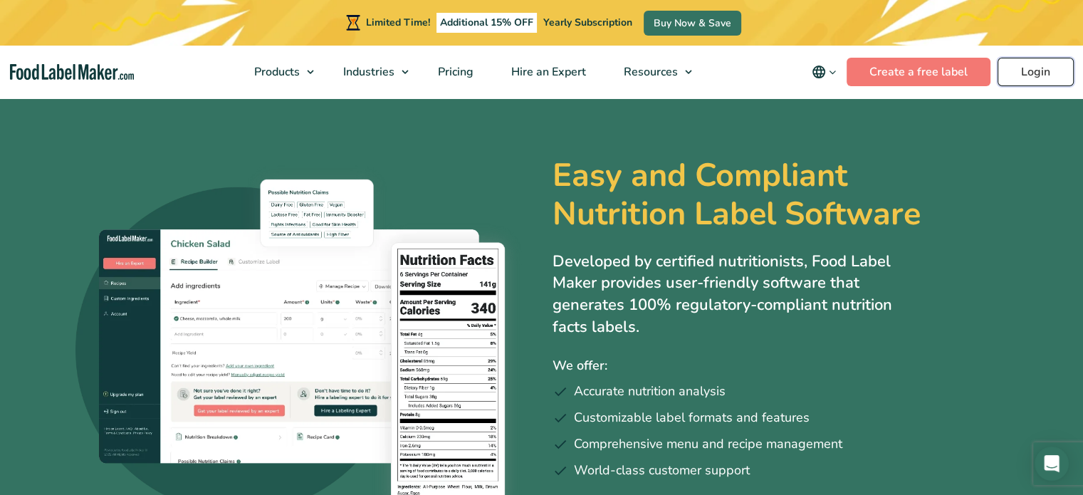
click at [1050, 63] on link "Login" at bounding box center [1036, 72] width 76 height 28
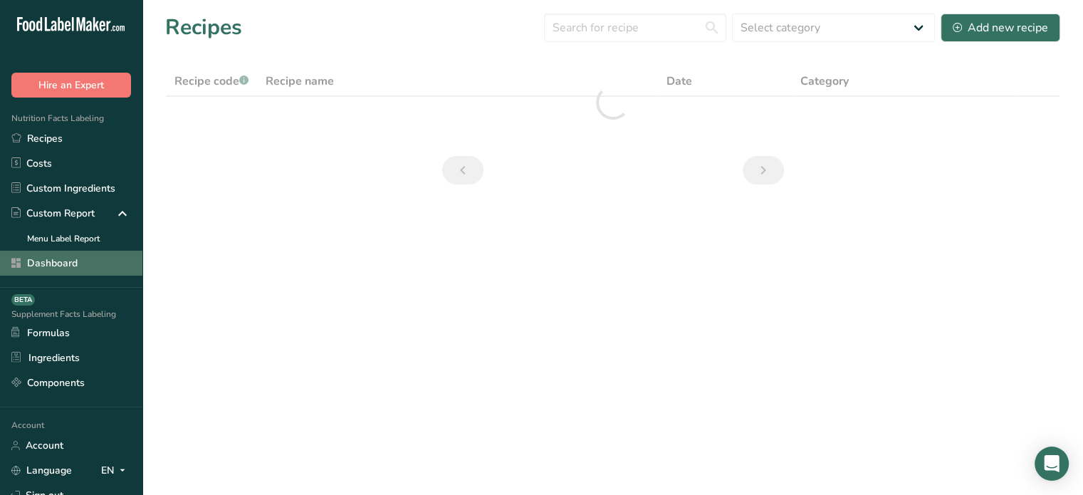
click at [83, 262] on link "Dashboard" at bounding box center [71, 263] width 142 height 25
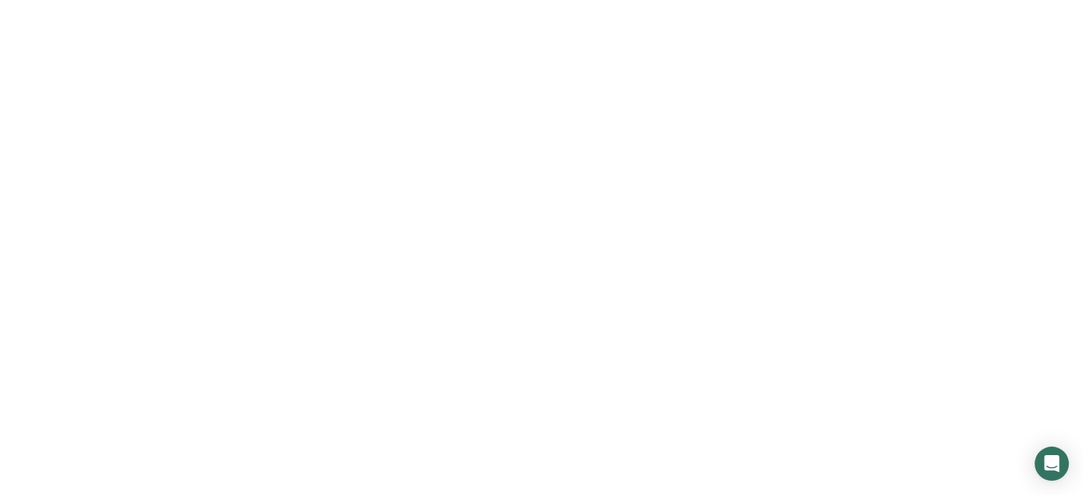
click at [83, 262] on link "Dashboard" at bounding box center [71, 263] width 142 height 25
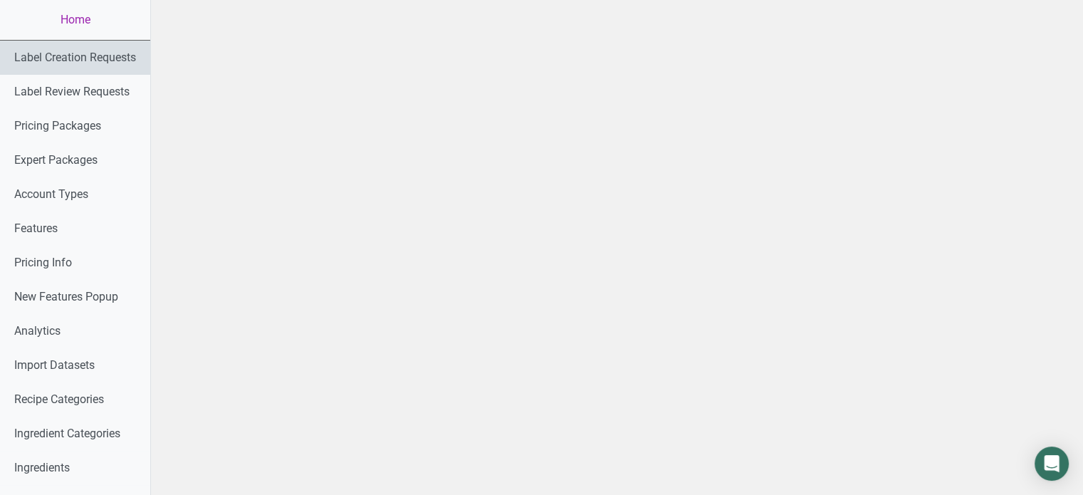
click at [142, 71] on link "Label Creation Requests" at bounding box center [75, 58] width 150 height 34
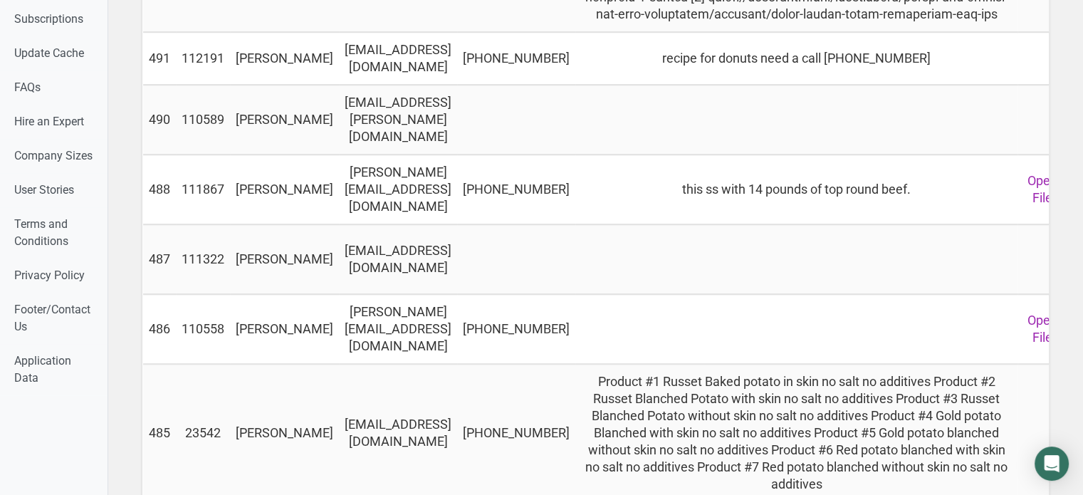
scroll to position [1121, 0]
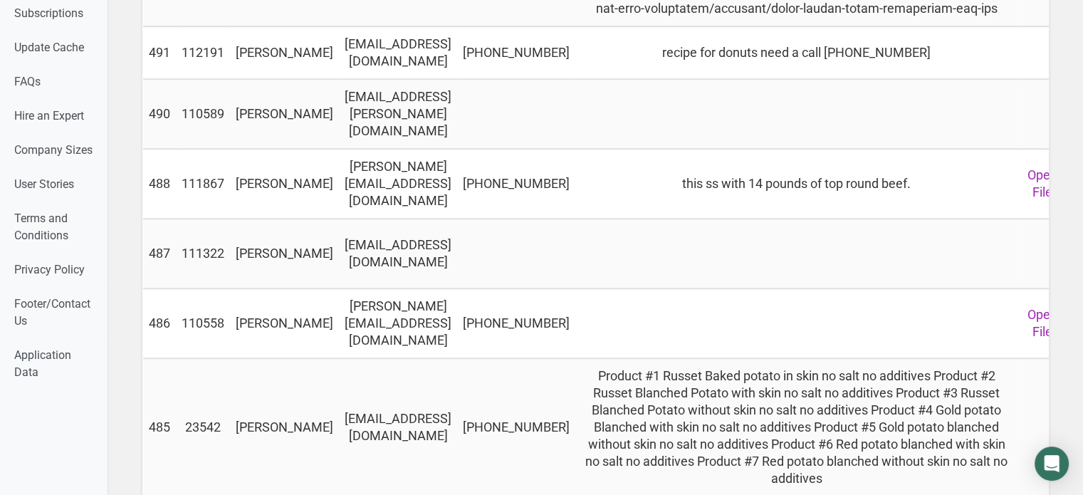
click at [452, 219] on td "derek@deeksmeat.com" at bounding box center [398, 184] width 118 height 70
copy td "derek@deeksmeat.com"
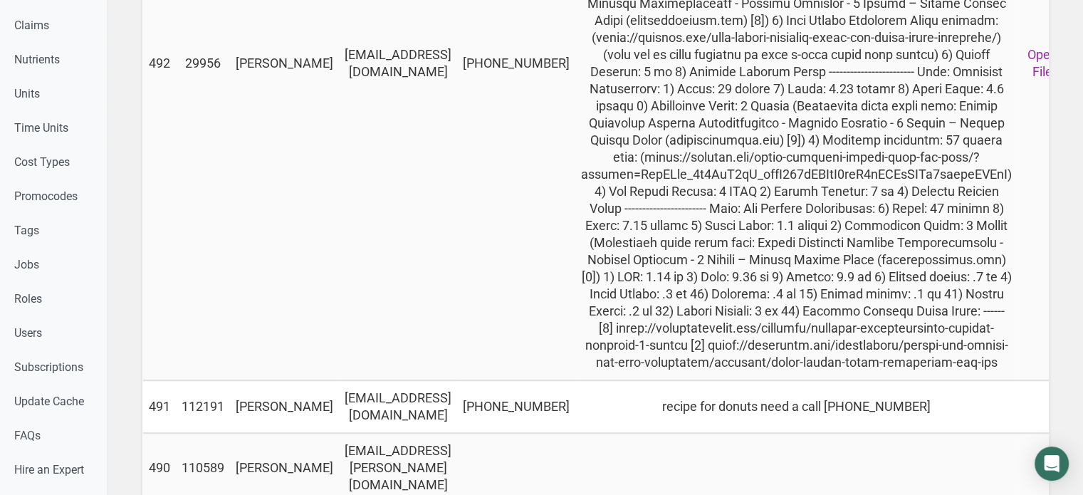
scroll to position [764, 0]
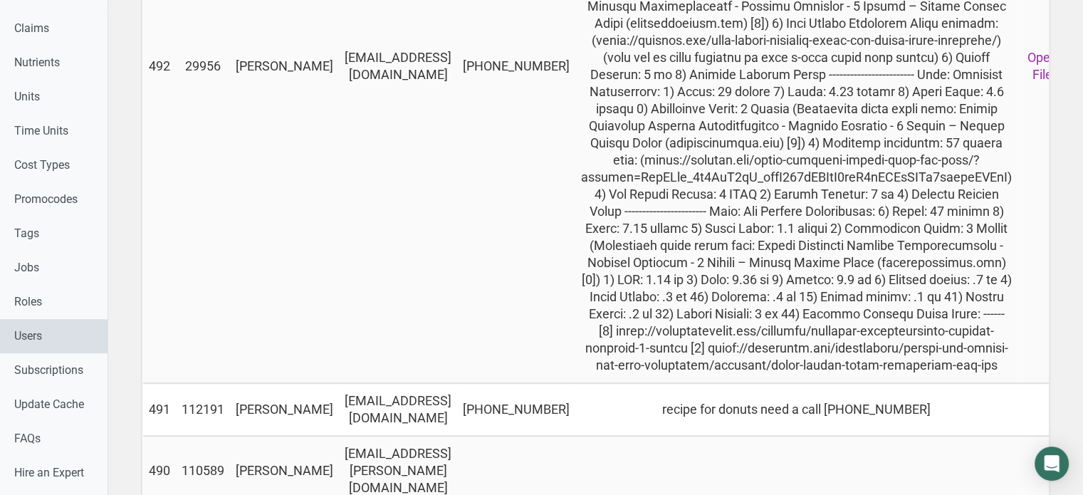
click at [85, 345] on link "Users" at bounding box center [54, 336] width 108 height 34
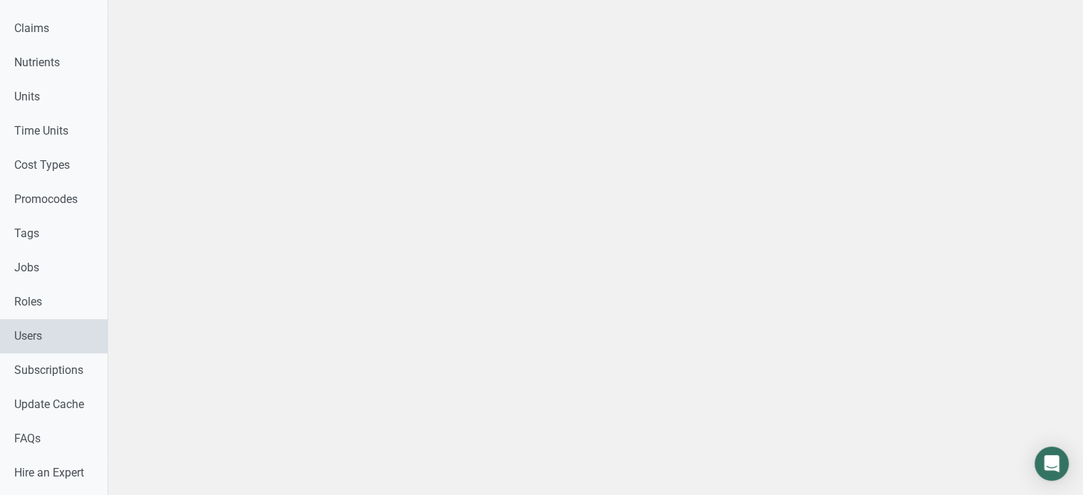
click at [85, 345] on link "Users" at bounding box center [54, 336] width 108 height 34
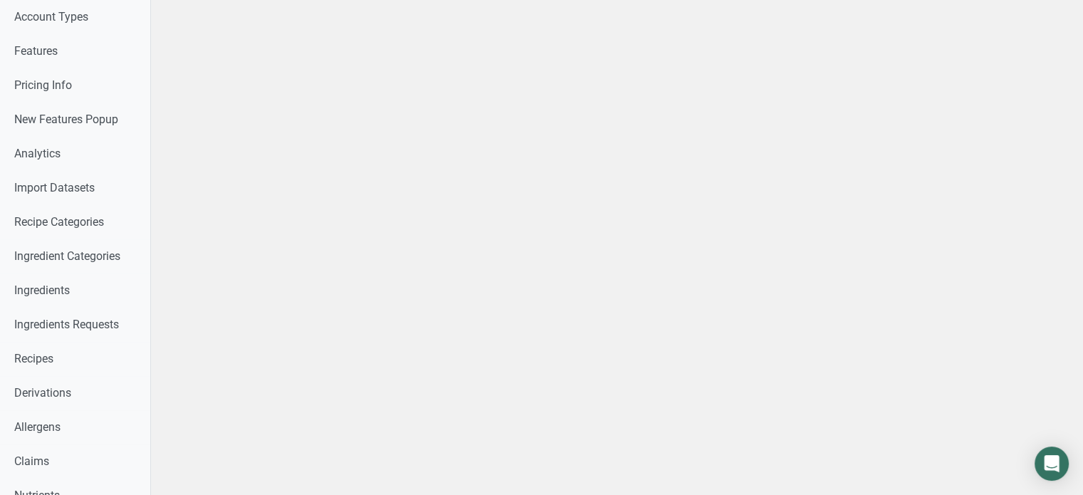
scroll to position [33, 0]
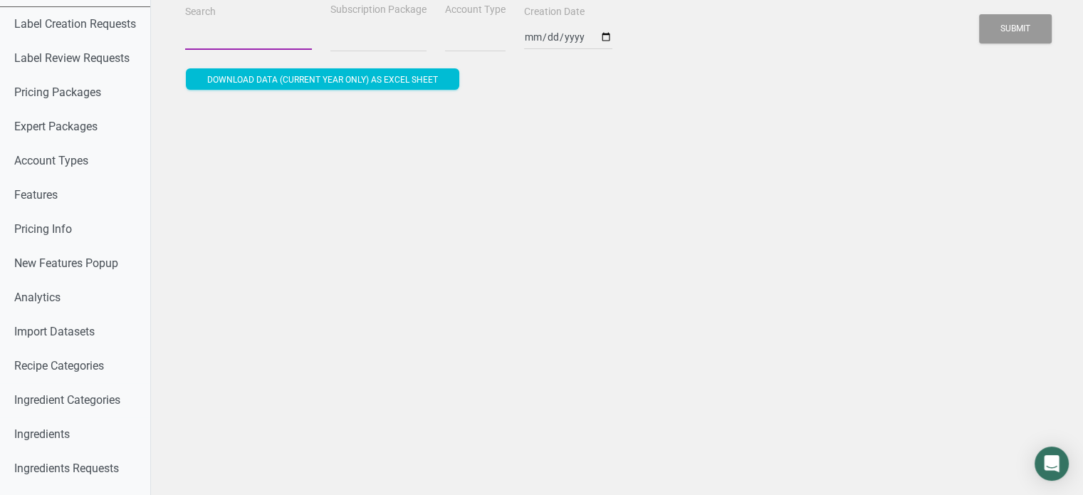
select select
click at [223, 32] on input "Search" at bounding box center [248, 37] width 127 height 26
paste input "jian@atlanticcandy.com"
type input "jian@atlanticcandy.com"
select select
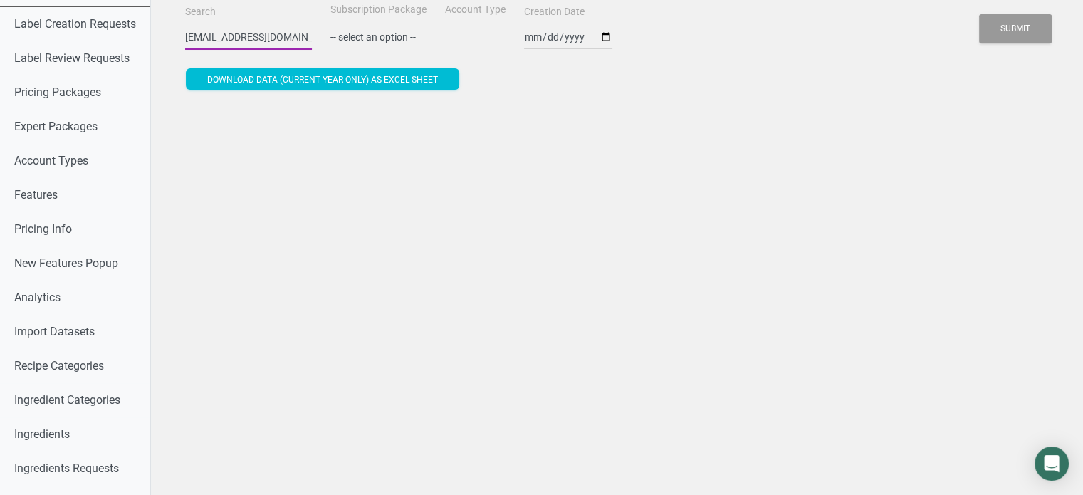
click at [979, 14] on button "Submit" at bounding box center [1015, 28] width 73 height 29
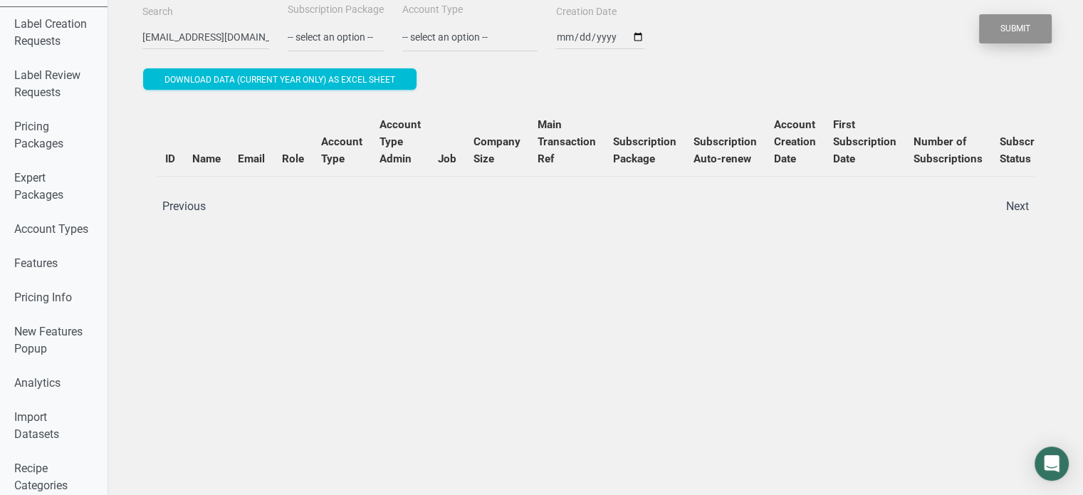
click at [1016, 29] on button "Submit" at bounding box center [1015, 28] width 73 height 29
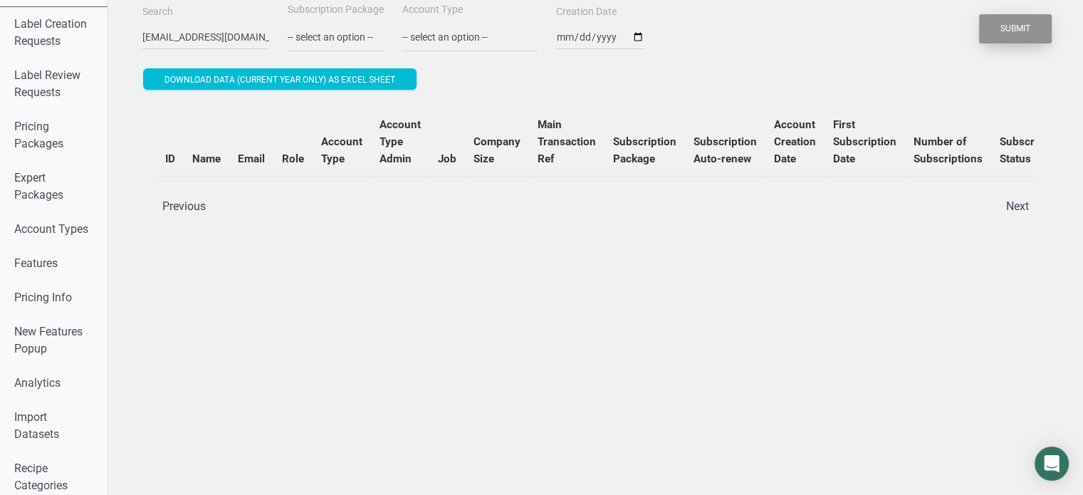
click at [1016, 29] on button "Submit" at bounding box center [1015, 28] width 73 height 29
drag, startPoint x: 164, startPoint y: 34, endPoint x: 141, endPoint y: 29, distance: 23.3
click at [142, 29] on input "jian@atlanticcandy.com" at bounding box center [205, 37] width 127 height 26
click at [979, 14] on button "Submit" at bounding box center [1015, 28] width 73 height 29
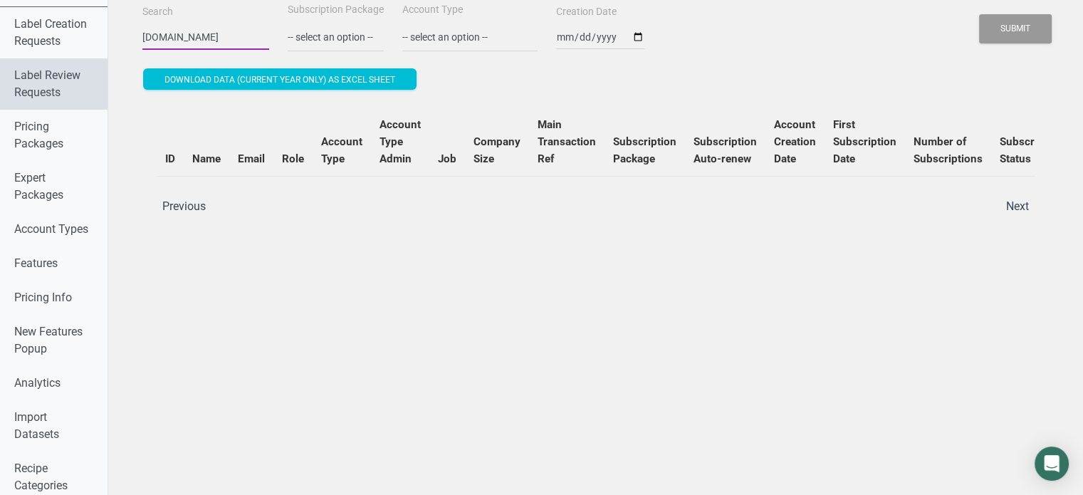
drag, startPoint x: 234, startPoint y: 41, endPoint x: 53, endPoint y: 60, distance: 181.9
paste input "trinidad@"
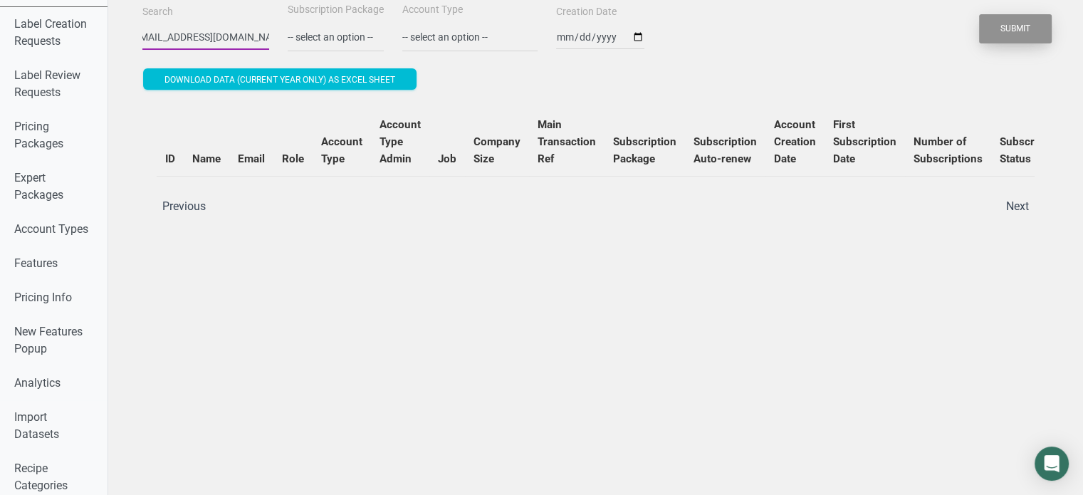
type input "trinidad@atlanticcandy.com"
click at [1034, 34] on button "Submit" at bounding box center [1015, 28] width 73 height 29
